Goal: Go to known website: Access a specific website the user already knows

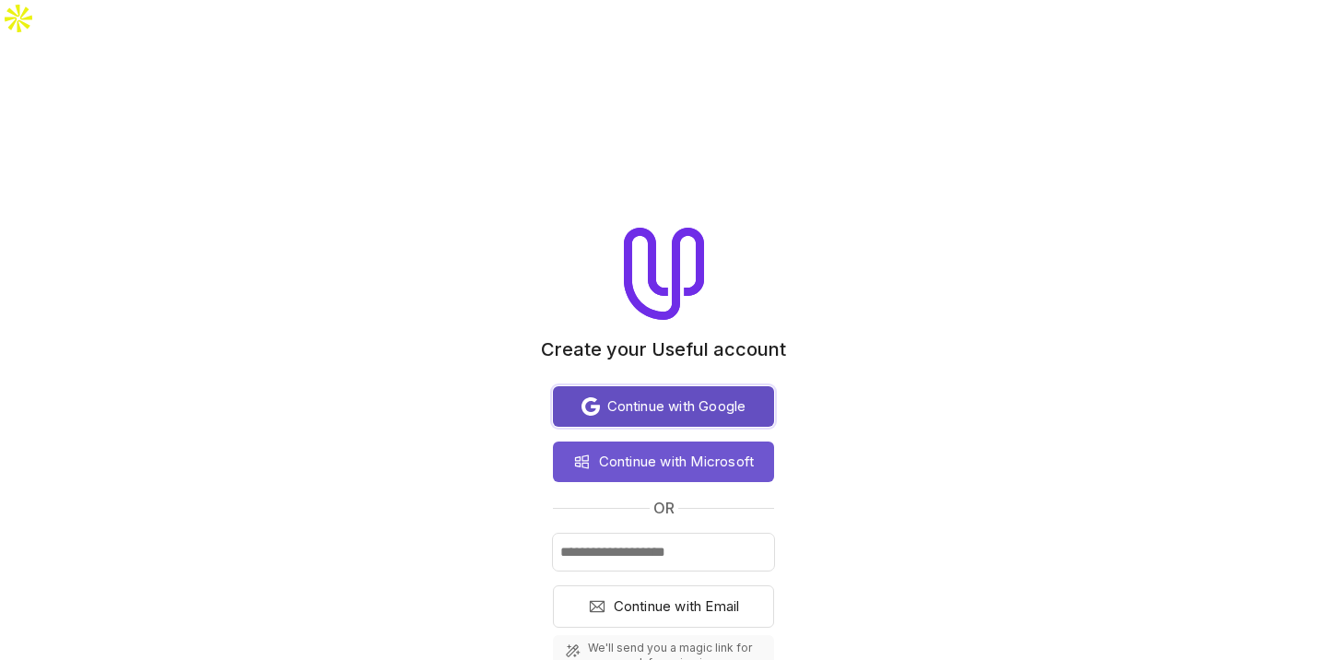
click at [736, 386] on button "Continue with Google" at bounding box center [663, 406] width 221 height 41
